Goal: Transaction & Acquisition: Purchase product/service

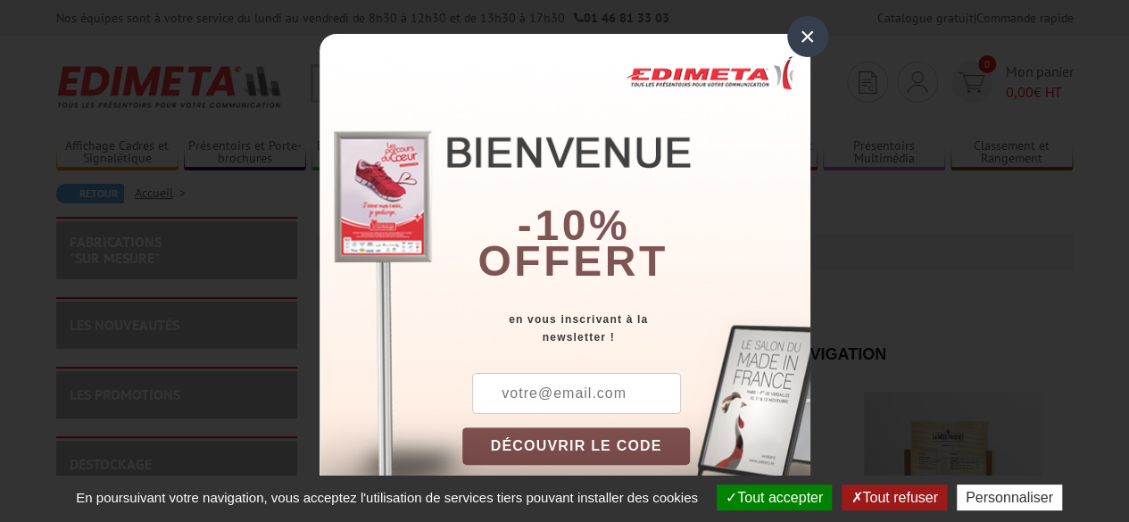
click at [535, 388] on input "text" at bounding box center [576, 393] width 209 height 41
type input "cse.btl.isabelle.brunelle@gmail.com"
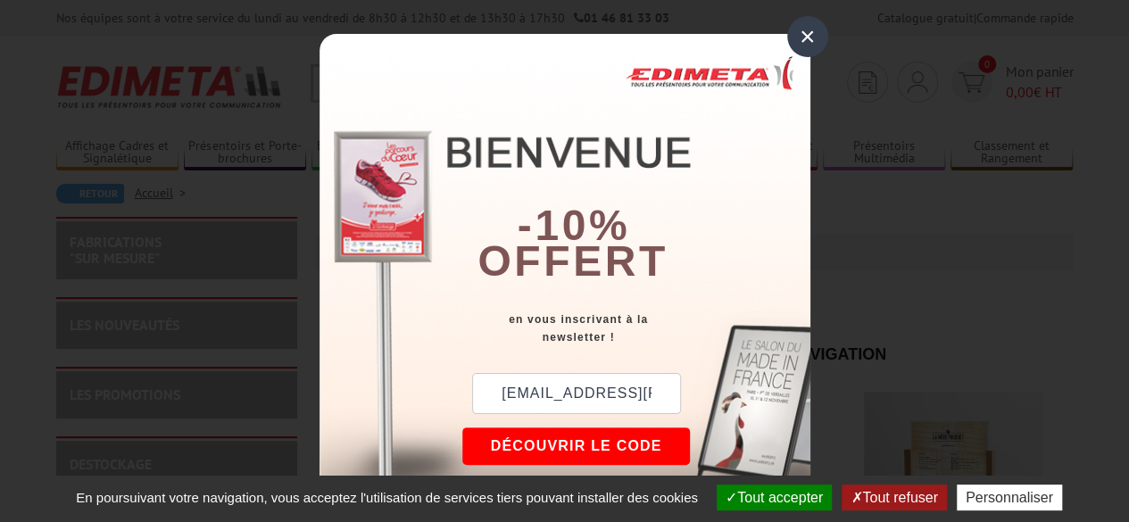
click at [581, 445] on button "DÉCOUVRIR LE CODE" at bounding box center [576, 445] width 228 height 37
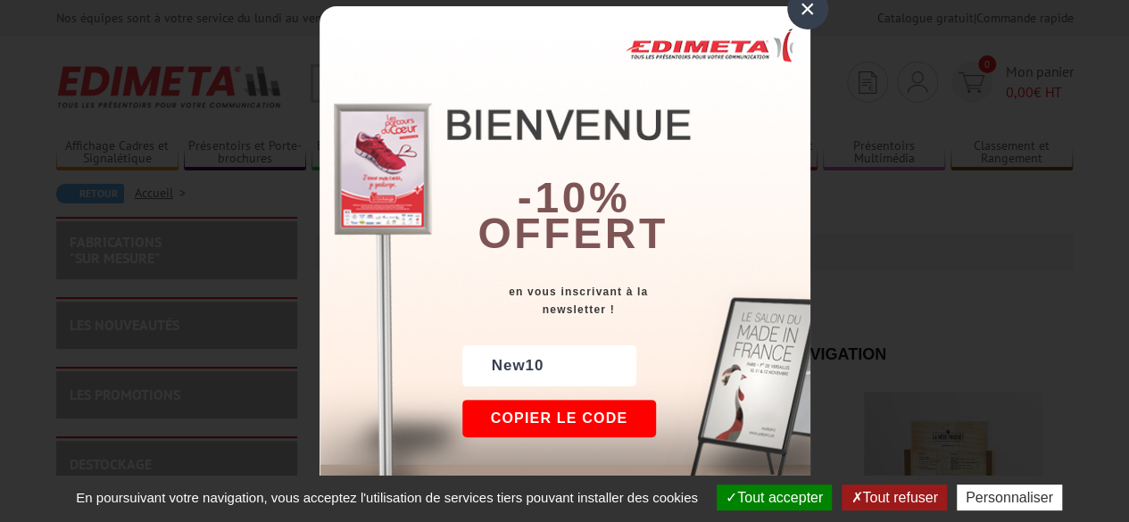
scroll to position [39, 0]
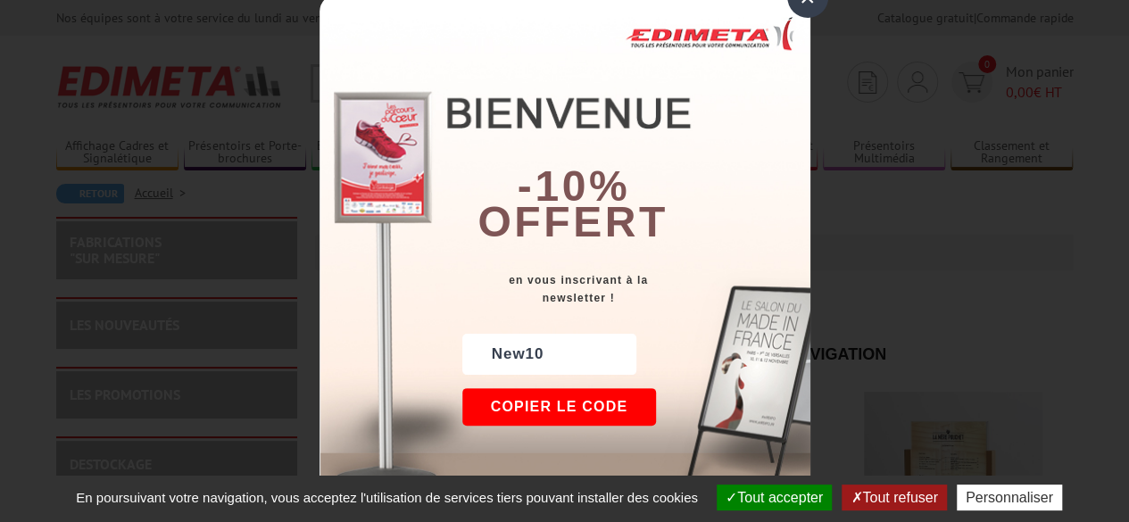
click at [528, 398] on button "Copier le code" at bounding box center [559, 406] width 195 height 37
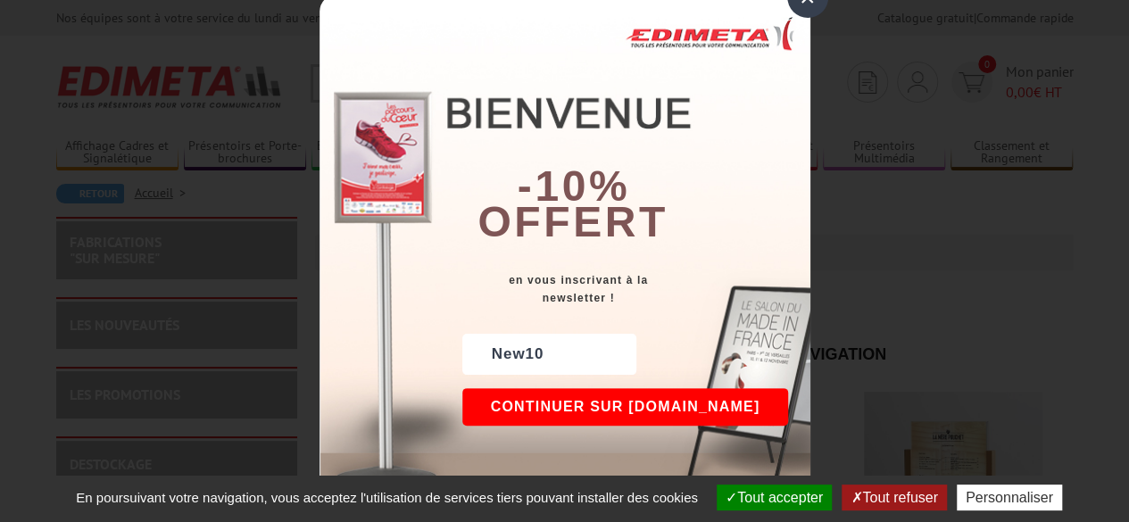
scroll to position [0, 0]
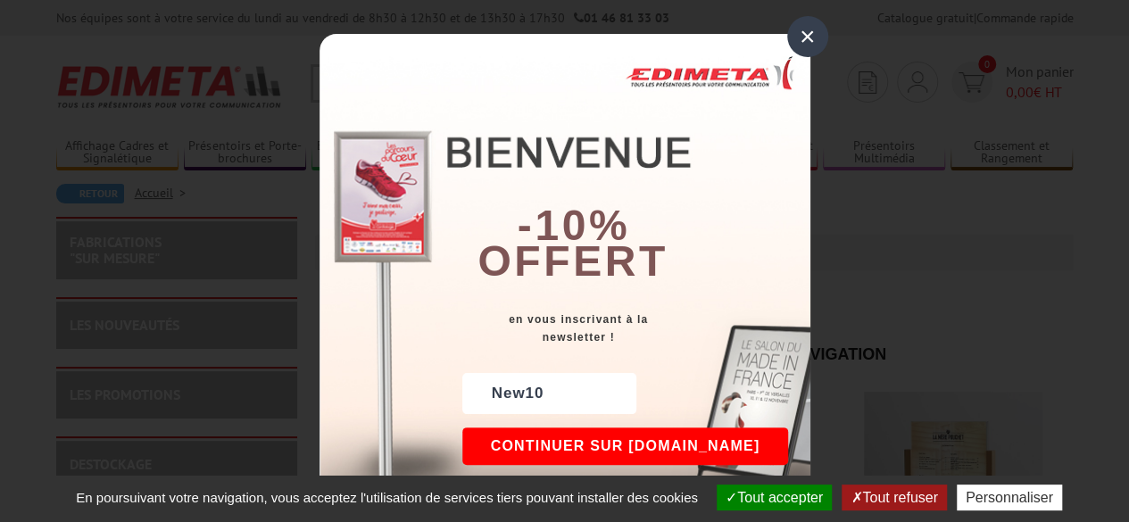
click at [799, 34] on div "×" at bounding box center [807, 36] width 41 height 41
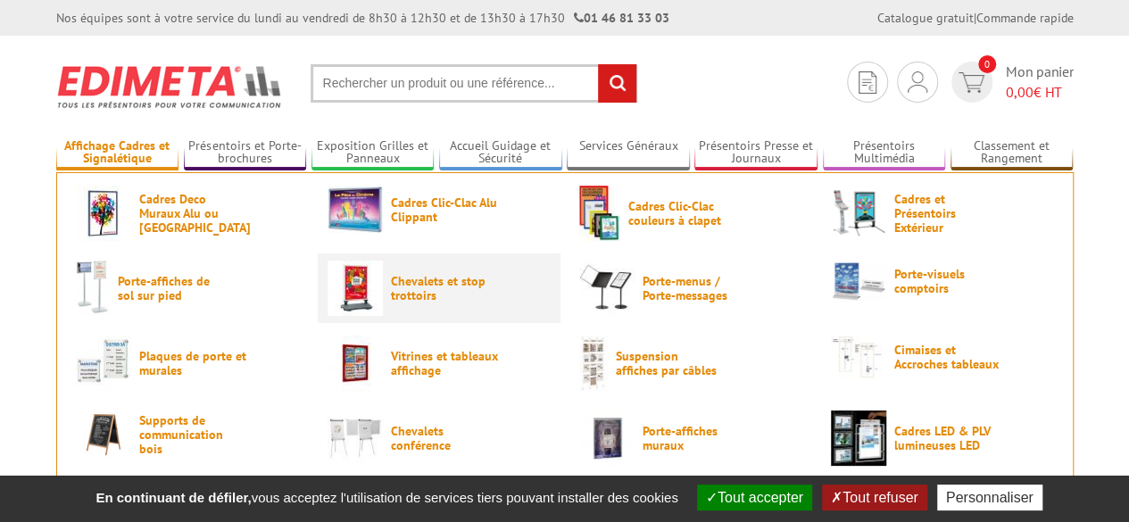
click at [385, 277] on link "Chevalets et stop trottoirs" at bounding box center [438, 288] width 223 height 55
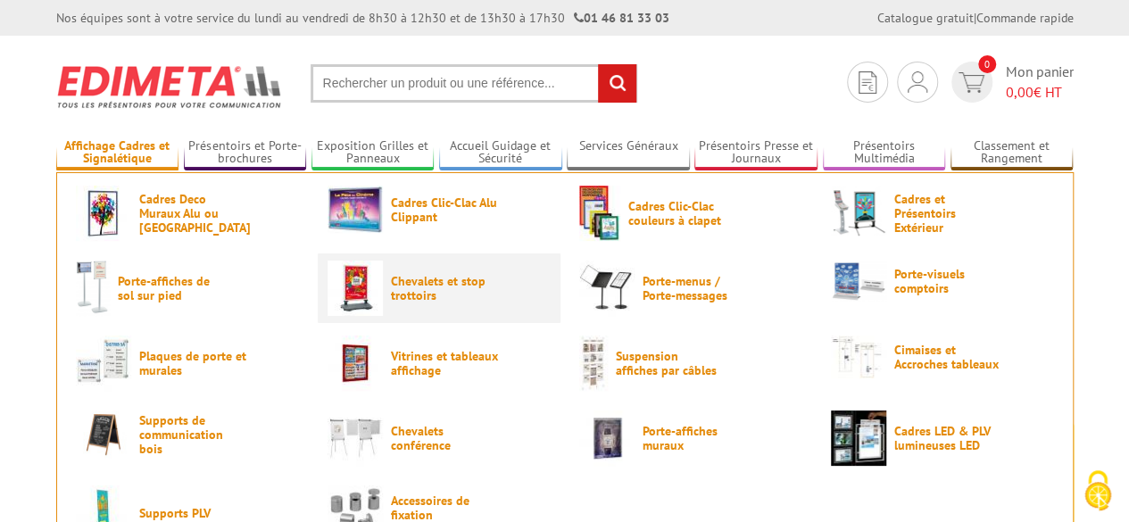
click at [371, 300] on img at bounding box center [354, 288] width 55 height 55
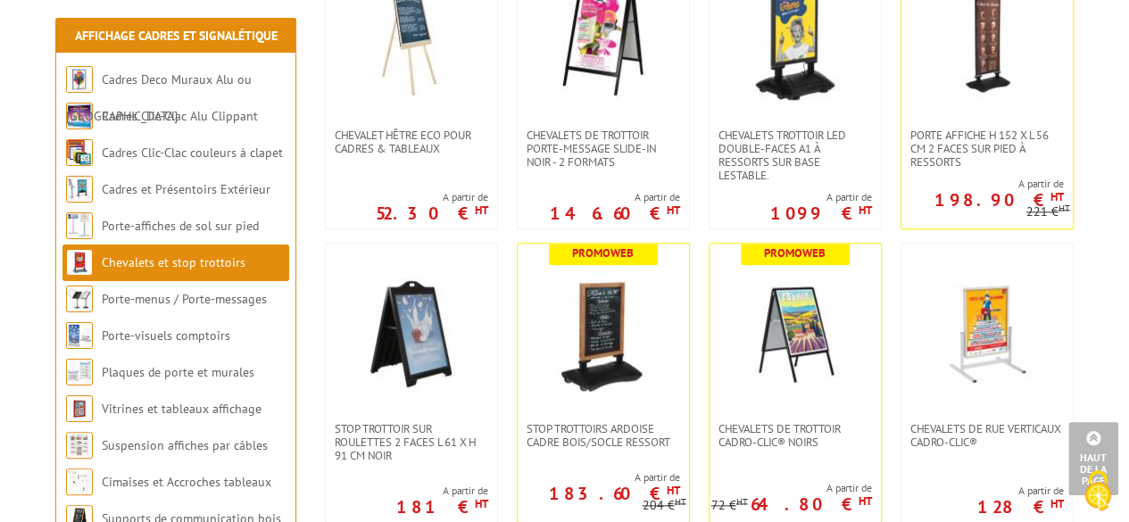
scroll to position [803, 0]
